Goal: Transaction & Acquisition: Purchase product/service

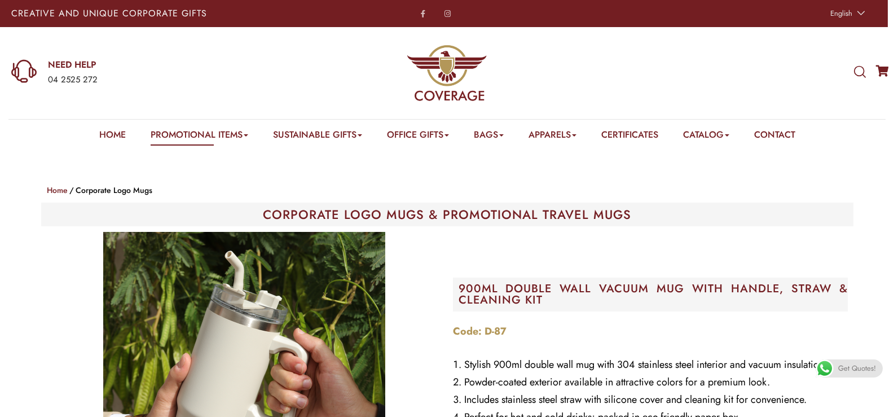
click at [857, 71] on icon at bounding box center [860, 72] width 12 height 12
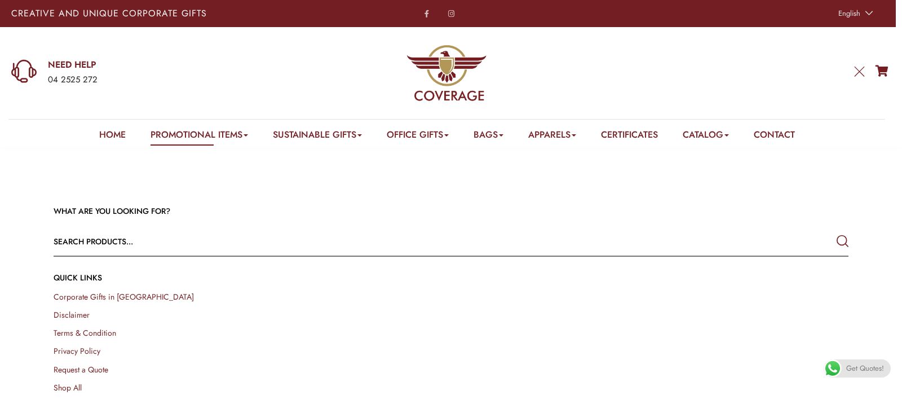
click at [138, 231] on input "text" at bounding box center [372, 241] width 636 height 27
paste input "ALOUFEA Stainless Steel Coffee Mugs black"
type input "ALOUFEA Stainless Steel Coffee Mugs black"
click at [837, 231] on button "submit" at bounding box center [843, 241] width 12 height 20
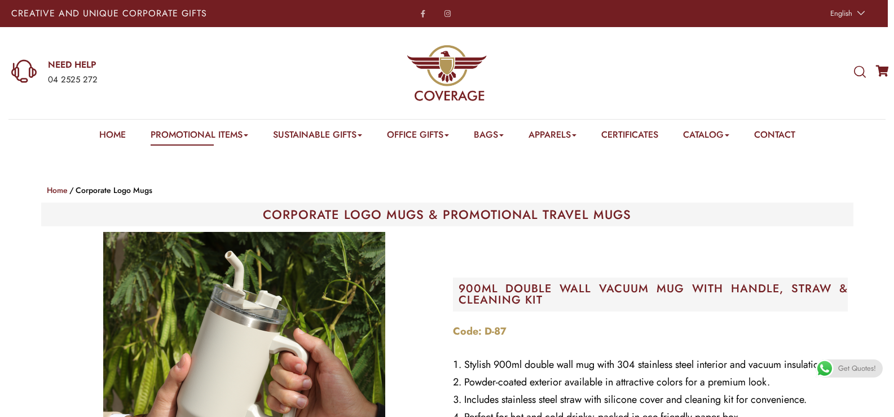
click at [861, 71] on e-page-transition at bounding box center [447, 208] width 894 height 417
click at [857, 70] on icon at bounding box center [860, 72] width 12 height 12
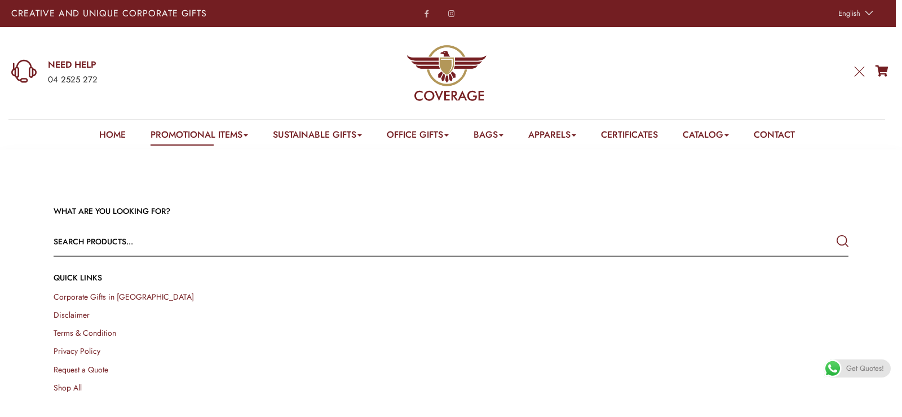
click at [91, 253] on input "text" at bounding box center [372, 241] width 636 height 27
paste input "ALOUFEA Stainless Steel Coffee Mugs black"
drag, startPoint x: 186, startPoint y: 242, endPoint x: 303, endPoint y: 256, distance: 117.5
click at [303, 256] on form "ALOUFEA Stainless Steel Coffee Mugs black ALOUFEA Stainless Steel Coffee Mugs b…" at bounding box center [451, 242] width 795 height 28
type input "ALOUFEA Stainless Steel Coffee Mugs"
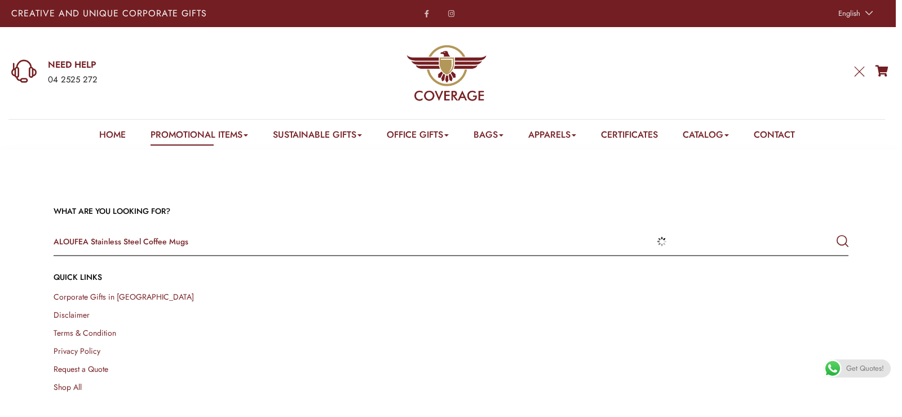
click at [837, 231] on button "submit" at bounding box center [843, 241] width 12 height 20
